Goal: Information Seeking & Learning: Learn about a topic

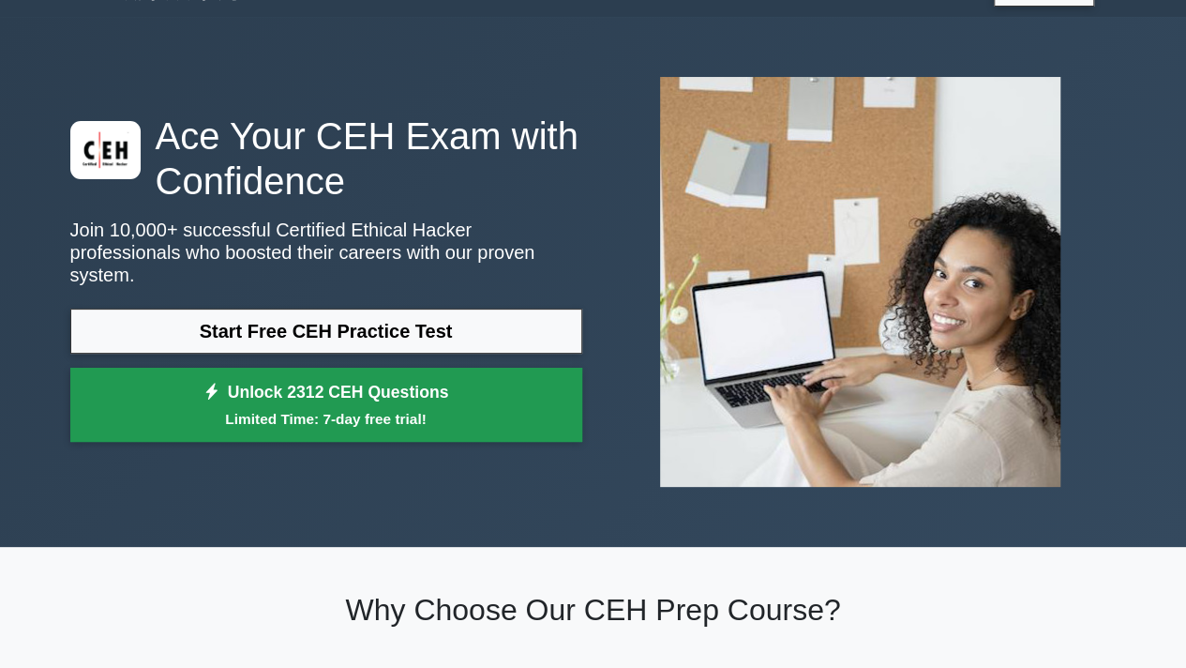
scroll to position [65, 0]
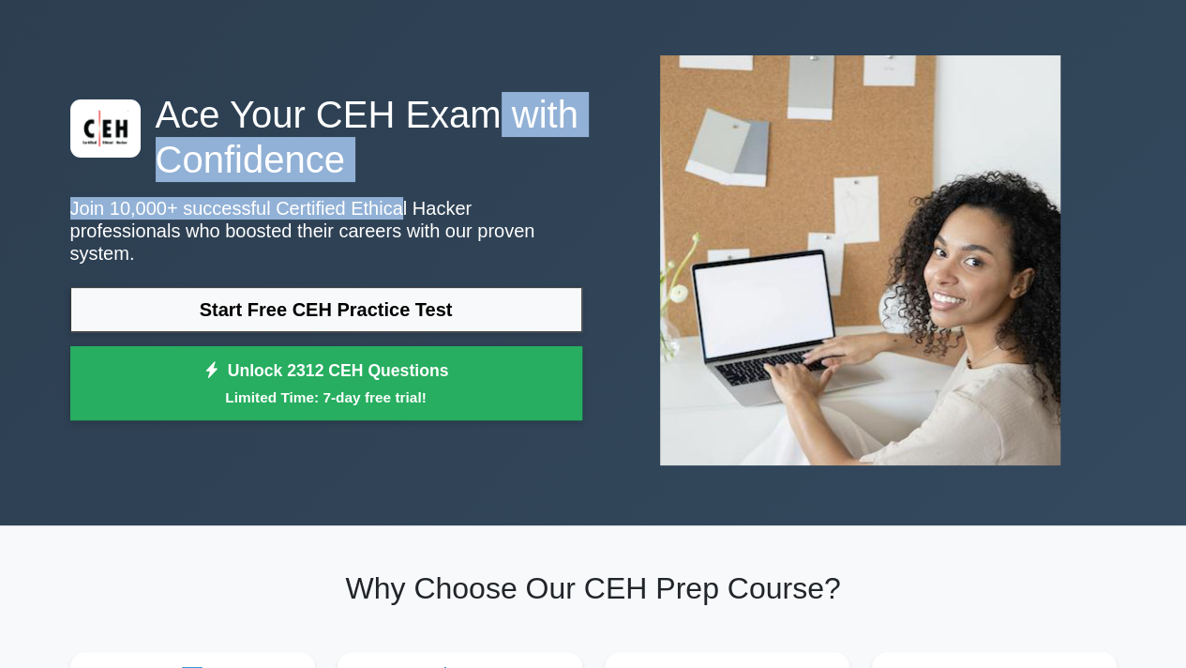
drag, startPoint x: 456, startPoint y: 97, endPoint x: 371, endPoint y: 231, distance: 158.4
click at [371, 231] on div "Ace Your CEH Exam with Confidence Join 10,000+ successful Certified Ethical Hac…" at bounding box center [593, 260] width 1069 height 440
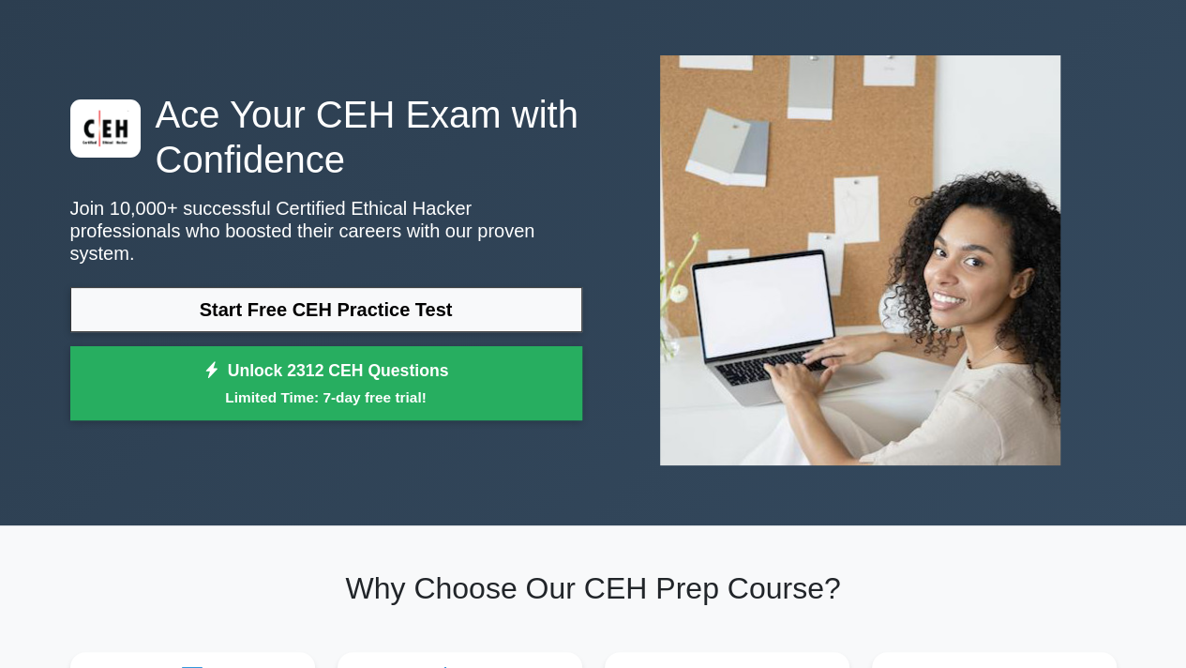
click at [399, 84] on div "Ace Your CEH Exam with Confidence Join 10,000+ successful Certified Ethical Hac…" at bounding box center [593, 260] width 1069 height 440
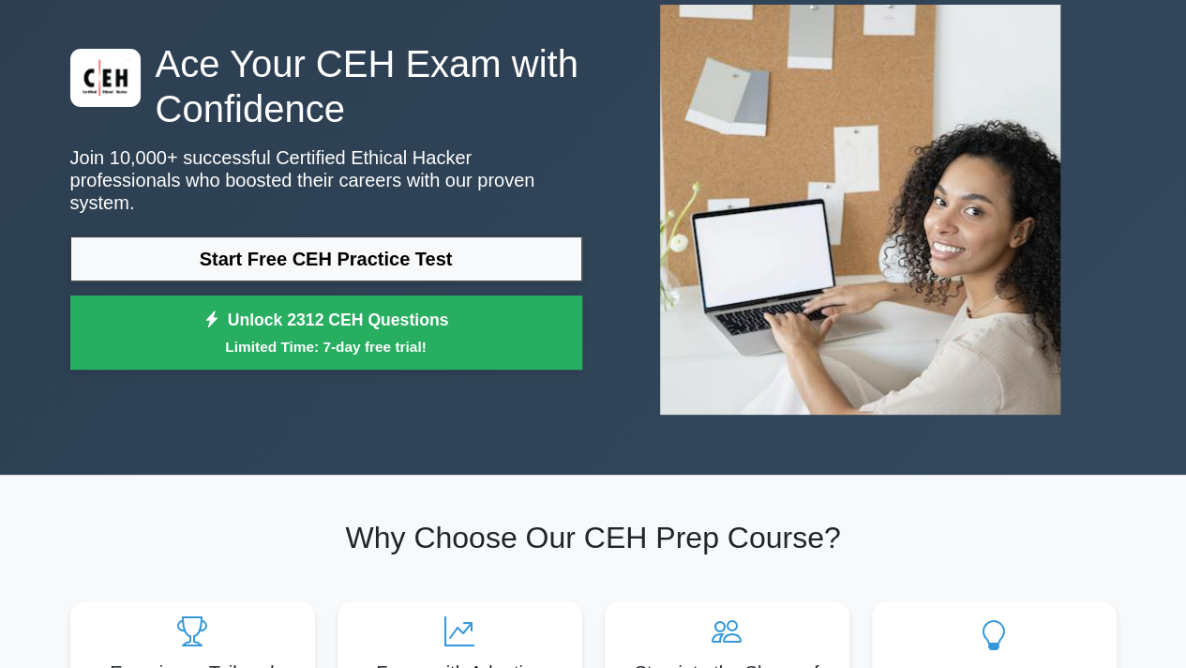
scroll to position [116, 0]
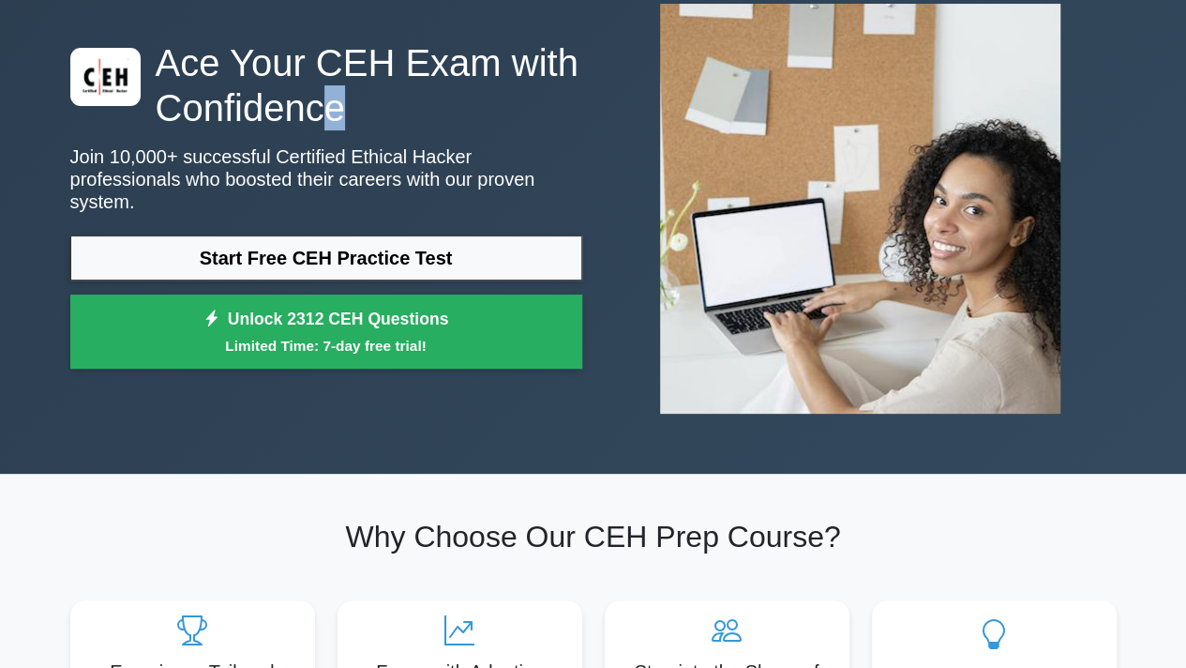
click at [324, 122] on h1 "Ace Your CEH Exam with Confidence" at bounding box center [326, 85] width 512 height 90
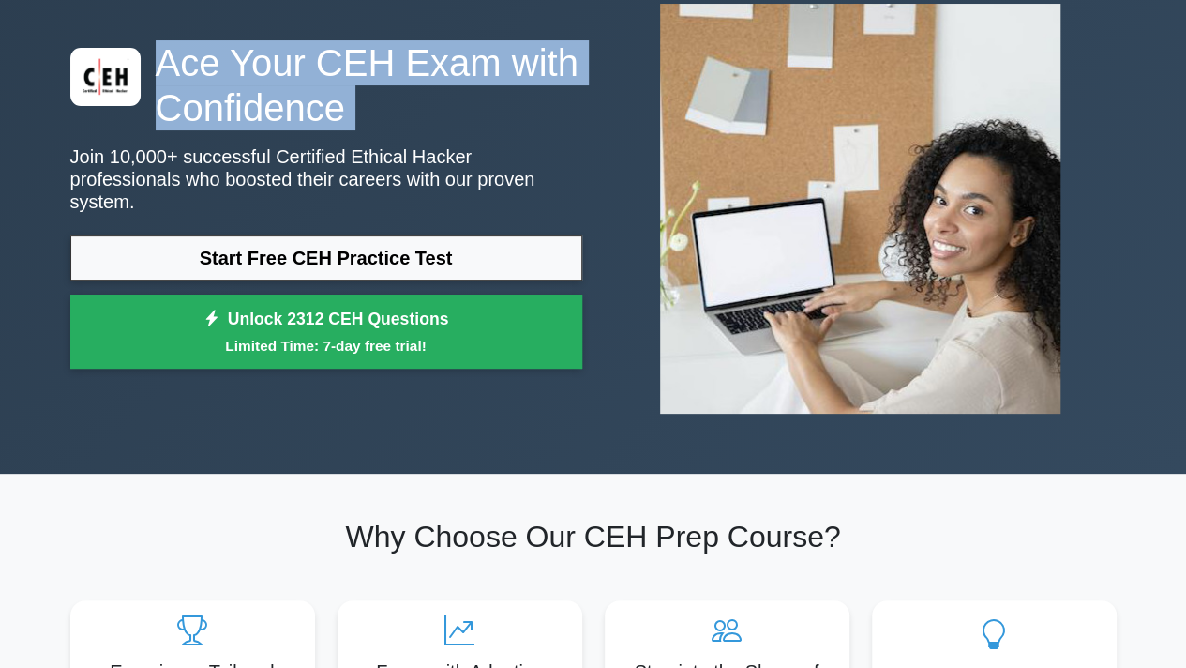
drag, startPoint x: 324, startPoint y: 122, endPoint x: 223, endPoint y: 80, distance: 109.7
click at [223, 80] on h1 "Ace Your CEH Exam with Confidence" at bounding box center [326, 85] width 512 height 90
click at [256, 99] on h1 "Ace Your CEH Exam with Confidence" at bounding box center [326, 85] width 512 height 90
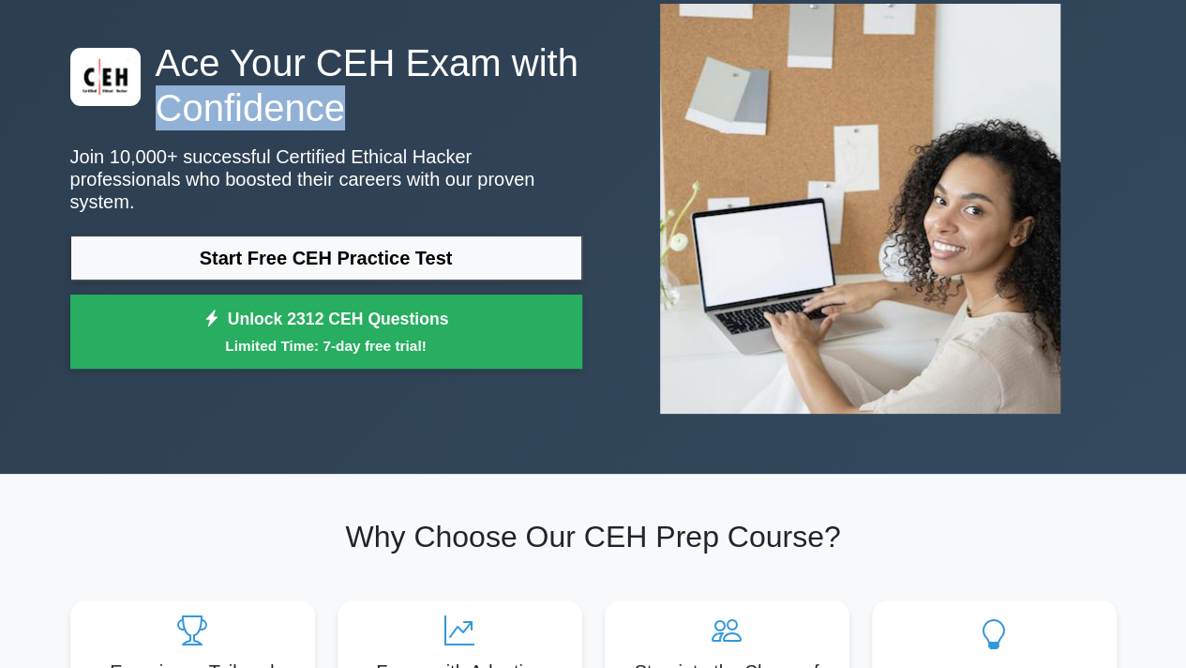
drag, startPoint x: 256, startPoint y: 99, endPoint x: 255, endPoint y: 116, distance: 16.9
click at [255, 116] on h1 "Ace Your CEH Exam with Confidence" at bounding box center [326, 85] width 512 height 90
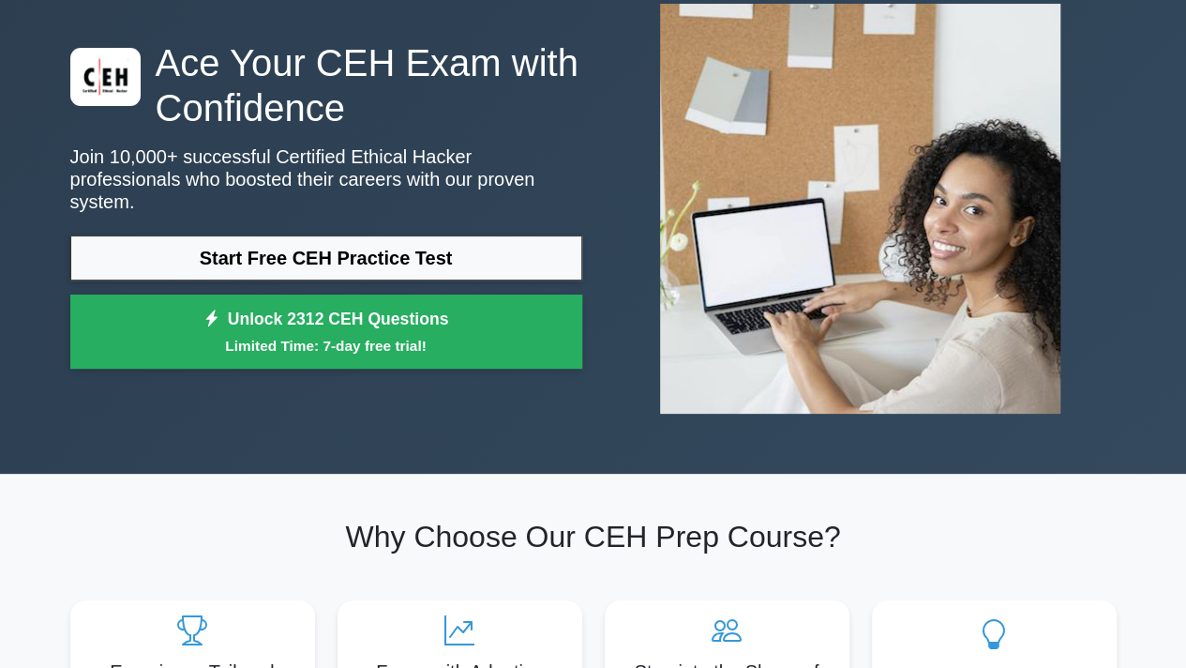
click at [163, 80] on h1 "Ace Your CEH Exam with Confidence" at bounding box center [326, 85] width 512 height 90
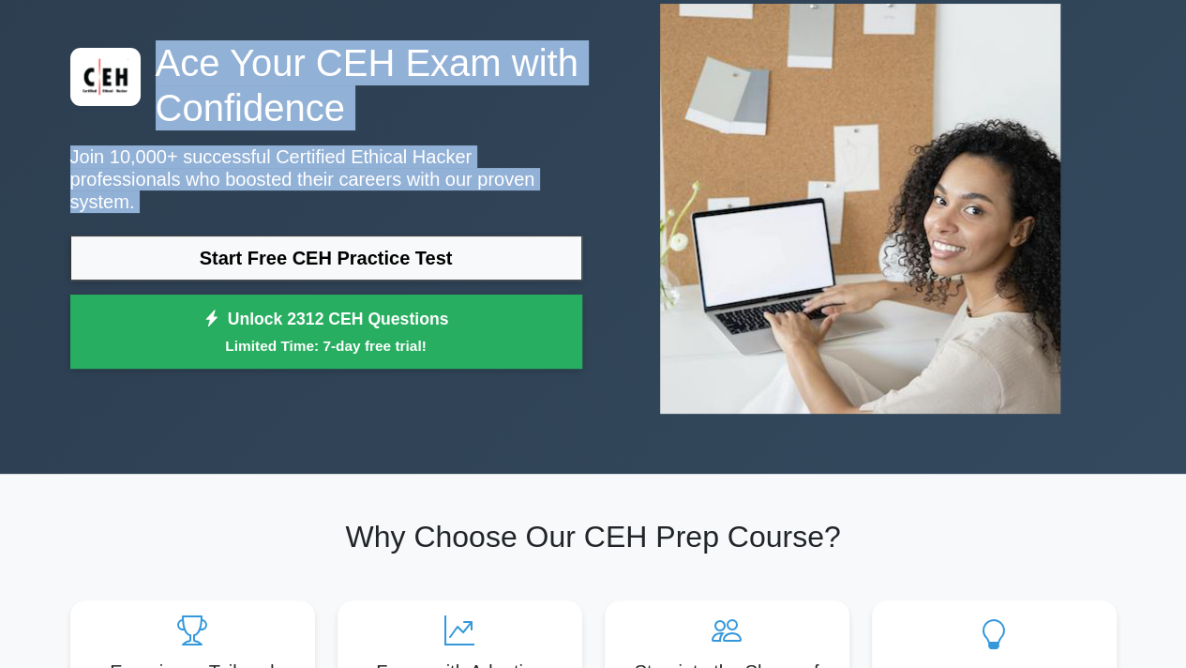
drag, startPoint x: 163, startPoint y: 80, endPoint x: 359, endPoint y: 195, distance: 227.4
click at [359, 195] on div "Ace Your CEH Exam with Confidence Join 10,000+ successful Certified Ethical Hac…" at bounding box center [326, 209] width 534 height 339
click at [359, 195] on p "Join 10,000+ successful Certified Ethical Hacker professionals who boosted thei…" at bounding box center [326, 179] width 512 height 68
drag, startPoint x: 428, startPoint y: 195, endPoint x: 202, endPoint y: 76, distance: 255.4
click at [202, 76] on div "Ace Your CEH Exam with Confidence Join 10,000+ successful Certified Ethical Hac…" at bounding box center [326, 209] width 534 height 339
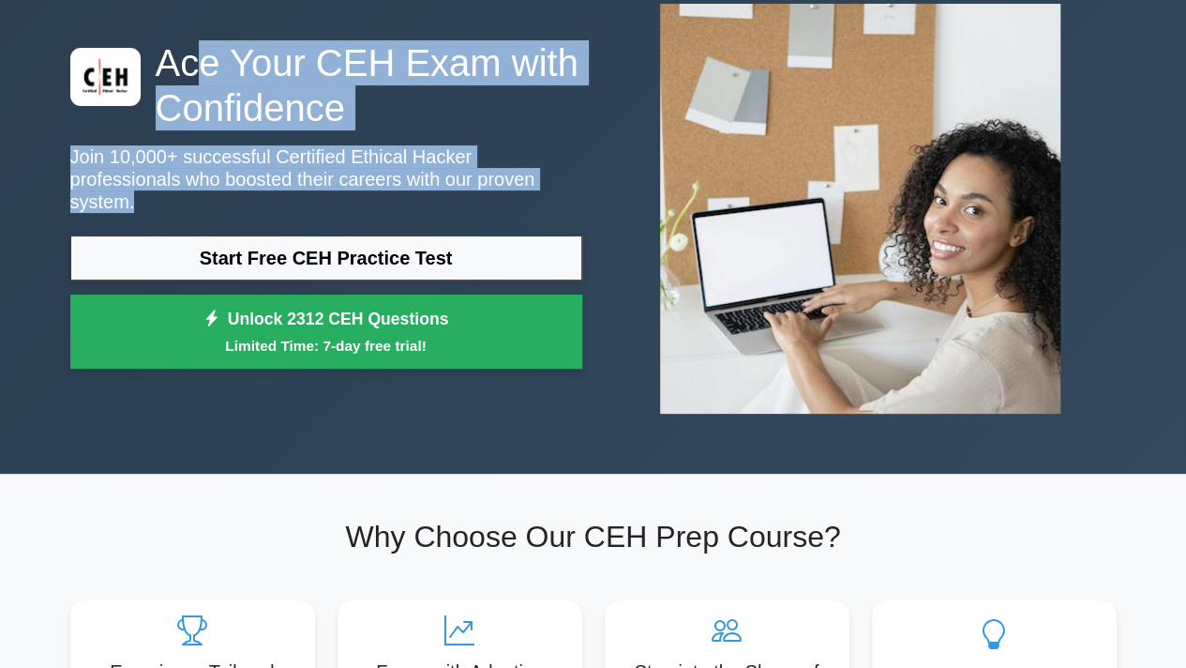
click at [202, 76] on h1 "Ace Your CEH Exam with Confidence" at bounding box center [326, 85] width 512 height 90
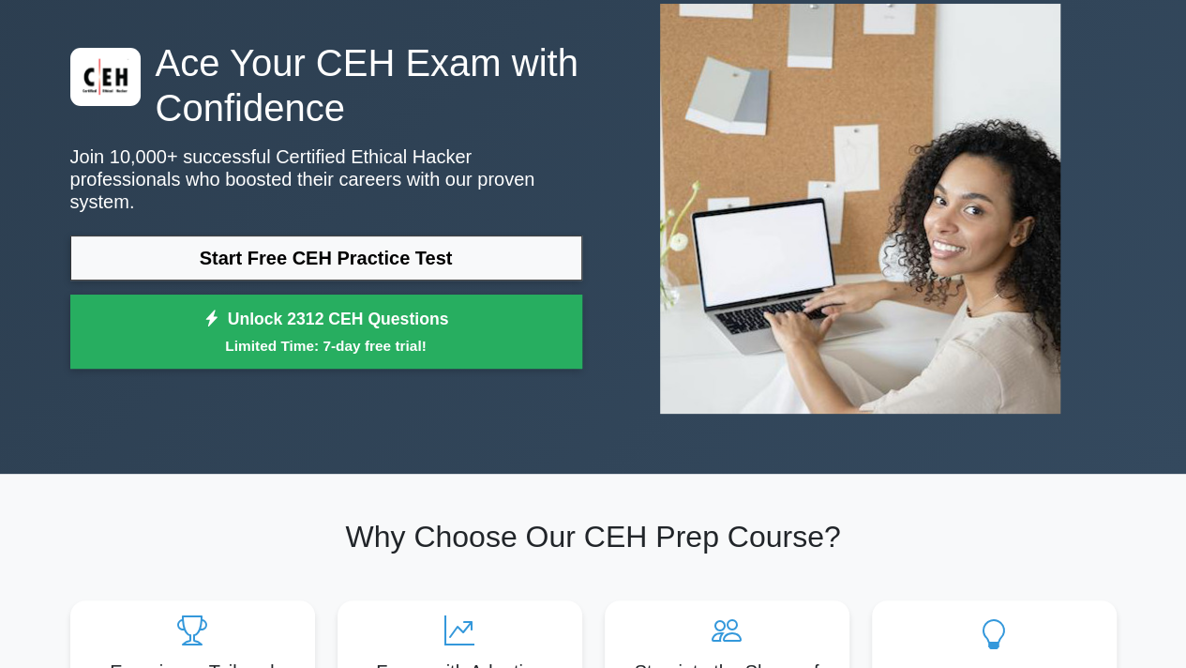
click at [178, 73] on h1 "Ace Your CEH Exam with Confidence" at bounding box center [326, 85] width 512 height 90
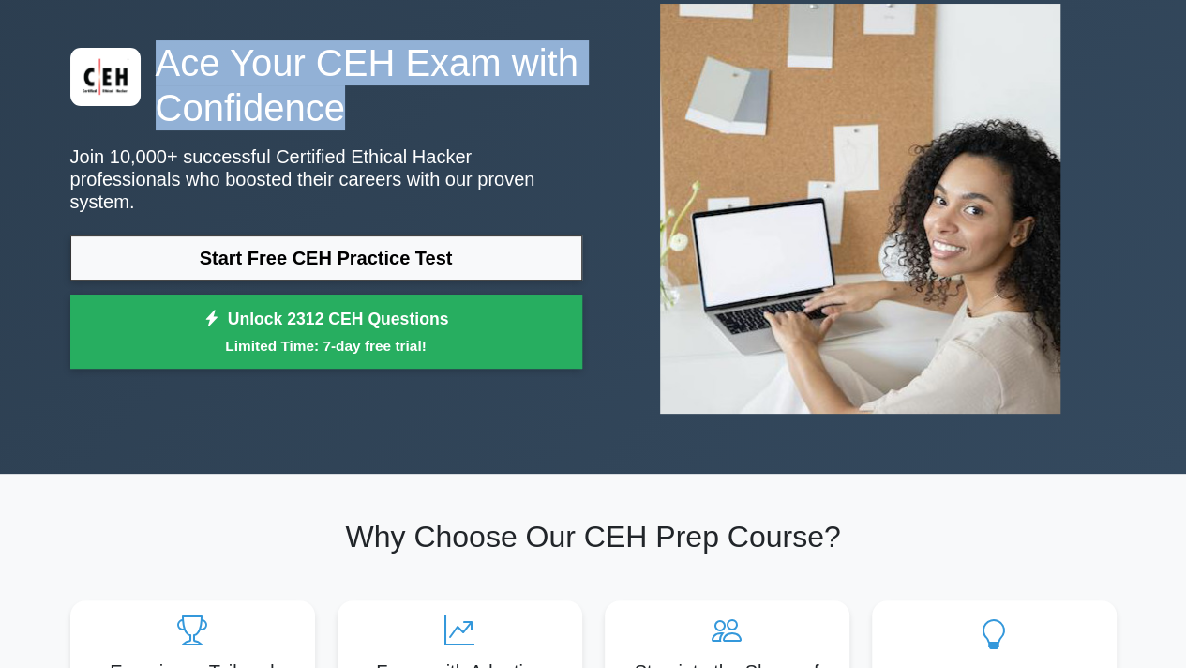
drag, startPoint x: 331, startPoint y: 111, endPoint x: 154, endPoint y: 67, distance: 182.6
click at [154, 67] on h1 "Ace Your CEH Exam with Confidence" at bounding box center [326, 85] width 512 height 90
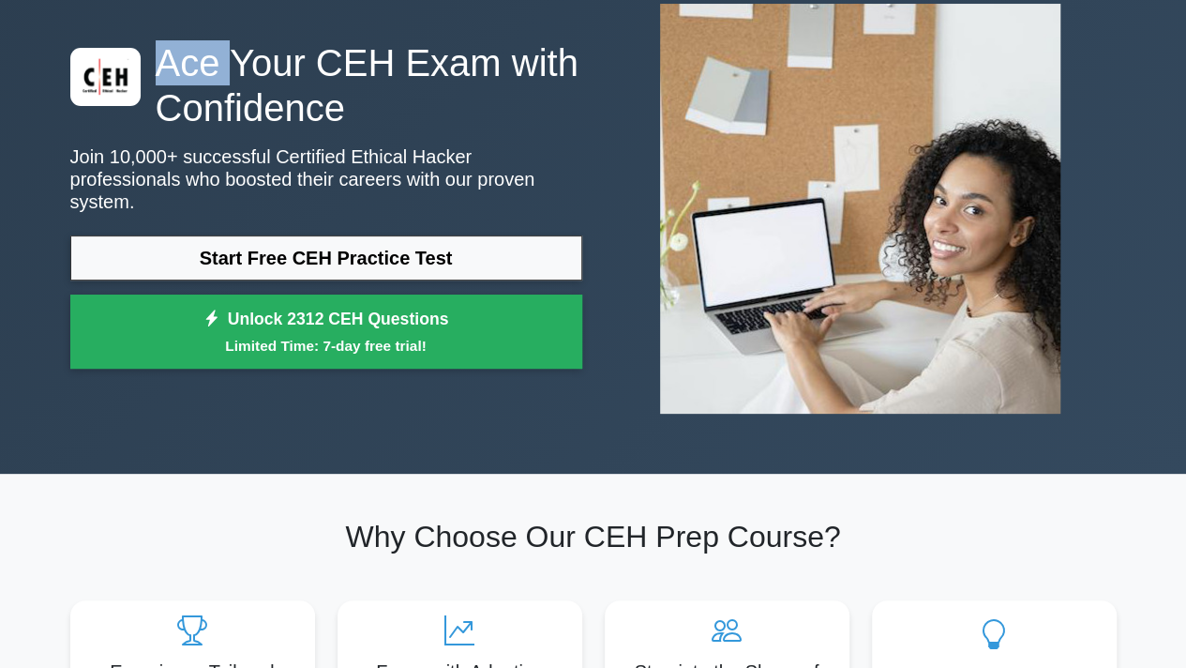
click at [154, 67] on h1 "Ace Your CEH Exam with Confidence" at bounding box center [326, 85] width 512 height 90
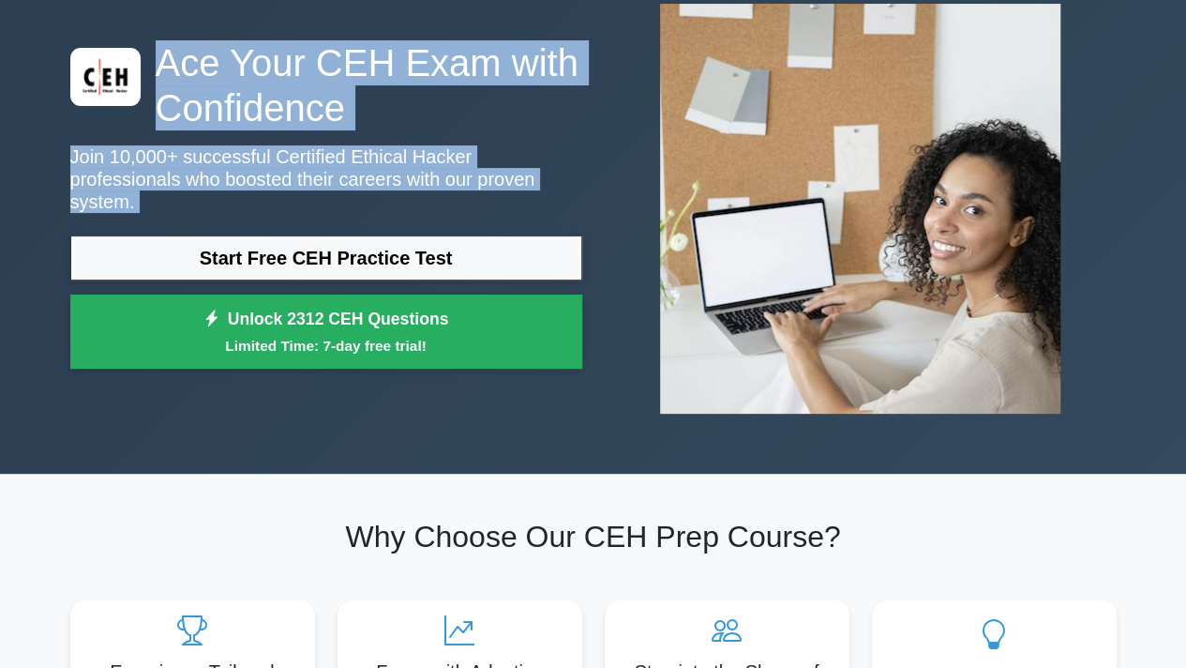
drag, startPoint x: 154, startPoint y: 67, endPoint x: 381, endPoint y: 177, distance: 252.5
click at [381, 177] on div "Ace Your CEH Exam with Confidence Join 10,000+ successful Certified Ethical Hac…" at bounding box center [326, 209] width 534 height 339
click at [381, 177] on p "Join 10,000+ successful Certified Ethical Hacker professionals who boosted thei…" at bounding box center [326, 179] width 512 height 68
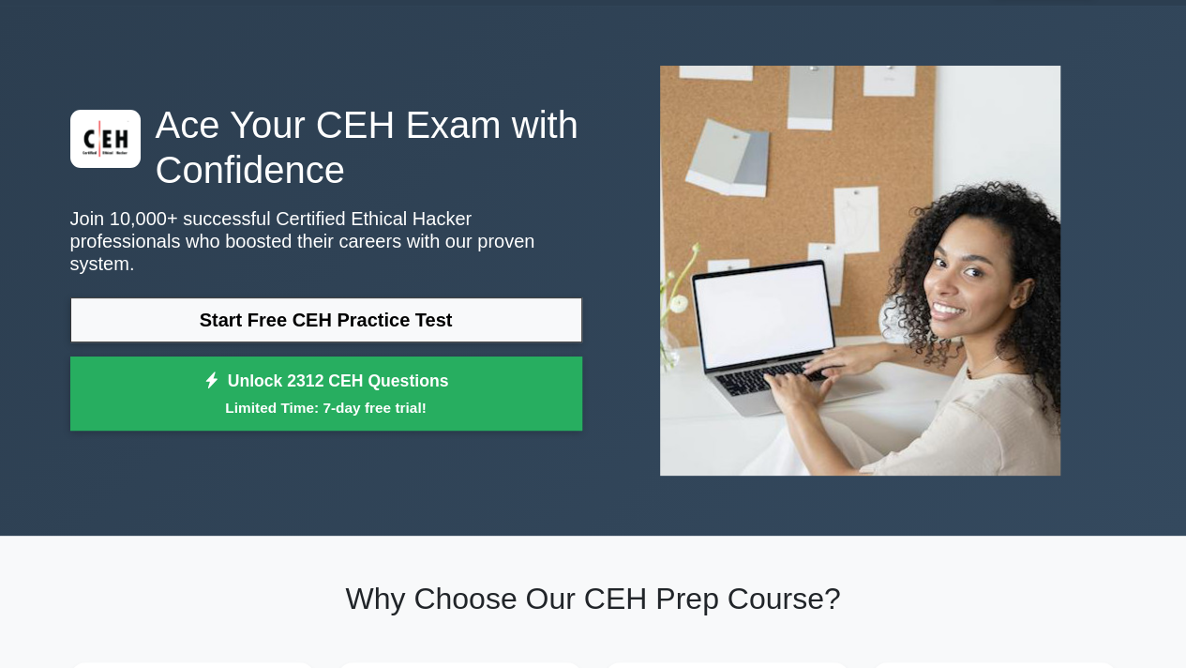
scroll to position [50, 0]
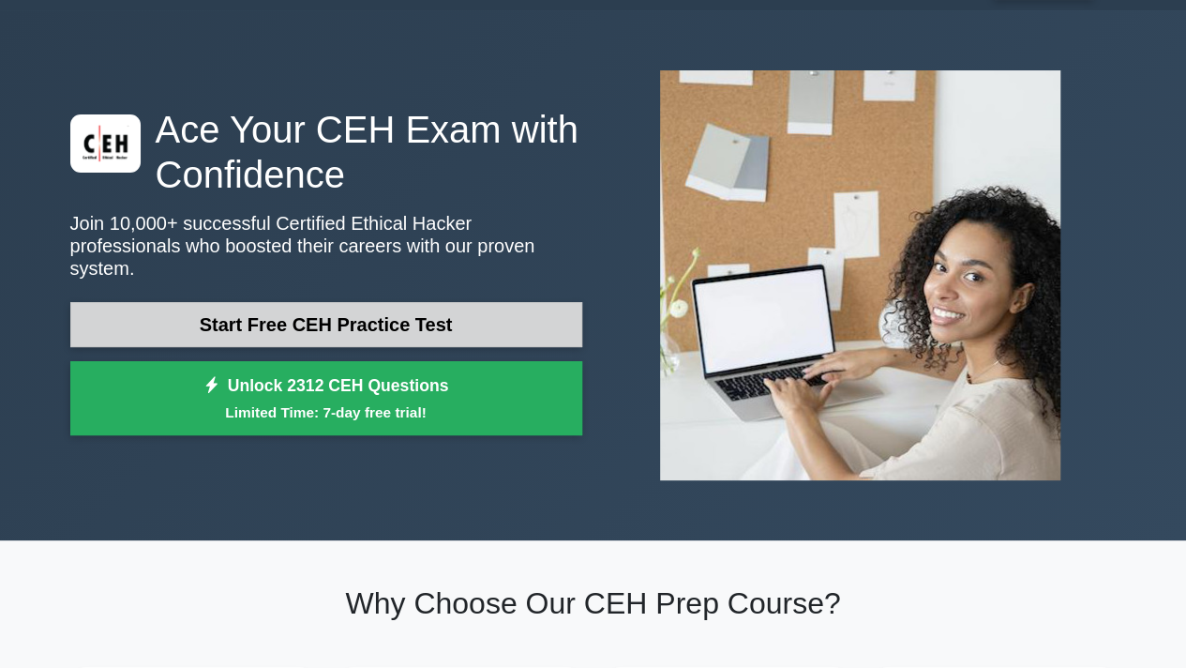
click at [454, 312] on link "Start Free CEH Practice Test" at bounding box center [326, 324] width 512 height 45
